Goal: Task Accomplishment & Management: Use online tool/utility

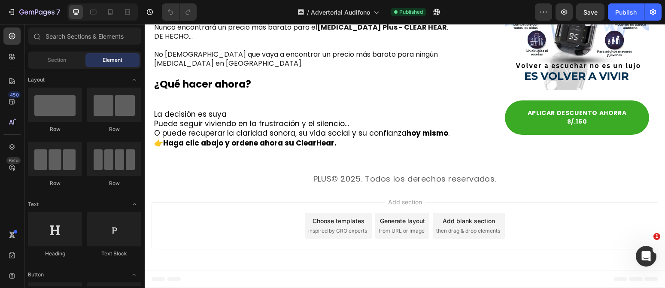
scroll to position [4339, 0]
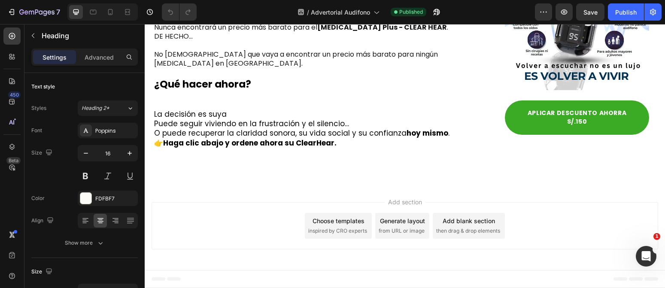
click at [227, 69] on h2 "Así que, aunque el precio de venta al público del producto es de S./150 soles ,…" at bounding box center [312, 14] width 318 height 109
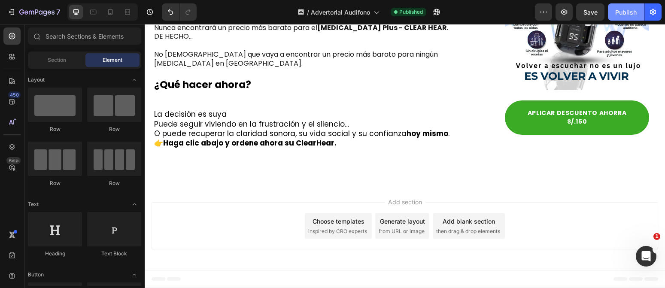
click at [626, 11] on div "Publish" at bounding box center [626, 12] width 21 height 9
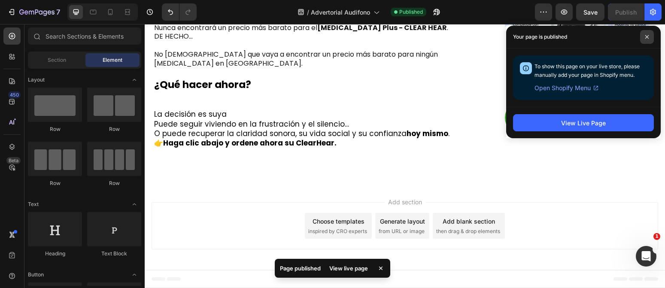
click at [648, 36] on icon at bounding box center [647, 37] width 4 height 4
